Goal: Task Accomplishment & Management: Manage account settings

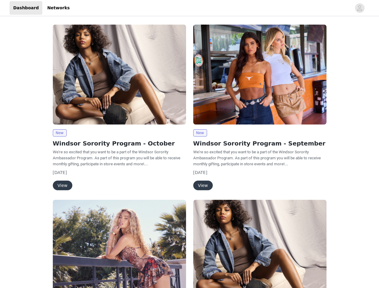
click at [190, 144] on div "New Windsor Sorority Program - September We're so excited that you want to be a…" at bounding box center [260, 108] width 140 height 175
click at [189, 8] on div at bounding box center [212, 8] width 278 height 14
click at [360, 8] on icon "avatar" at bounding box center [360, 8] width 6 height 10
click at [59, 133] on div "New Windsor Sorority Program - October We're so excited that you want to be a p…" at bounding box center [189, 289] width 379 height 545
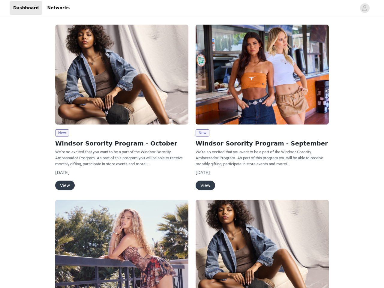
click at [62, 185] on body "Dashboard Networks New Windsor Sorority Program - October We're so excited that…" at bounding box center [192, 144] width 384 height 288
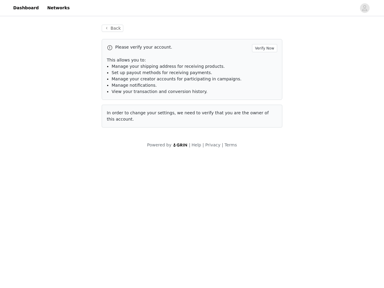
click at [260, 74] on li "Set up payout methods for receiving payments." at bounding box center [195, 73] width 166 height 6
click at [200, 133] on div "Back Please verify your account. Verify Now This allows you to: Manage your shi…" at bounding box center [192, 79] width 195 height 125
click at [203, 185] on body "Dashboard Networks Back Please verify your account. Verify Now This allows you …" at bounding box center [192, 144] width 384 height 288
